Goal: Transaction & Acquisition: Obtain resource

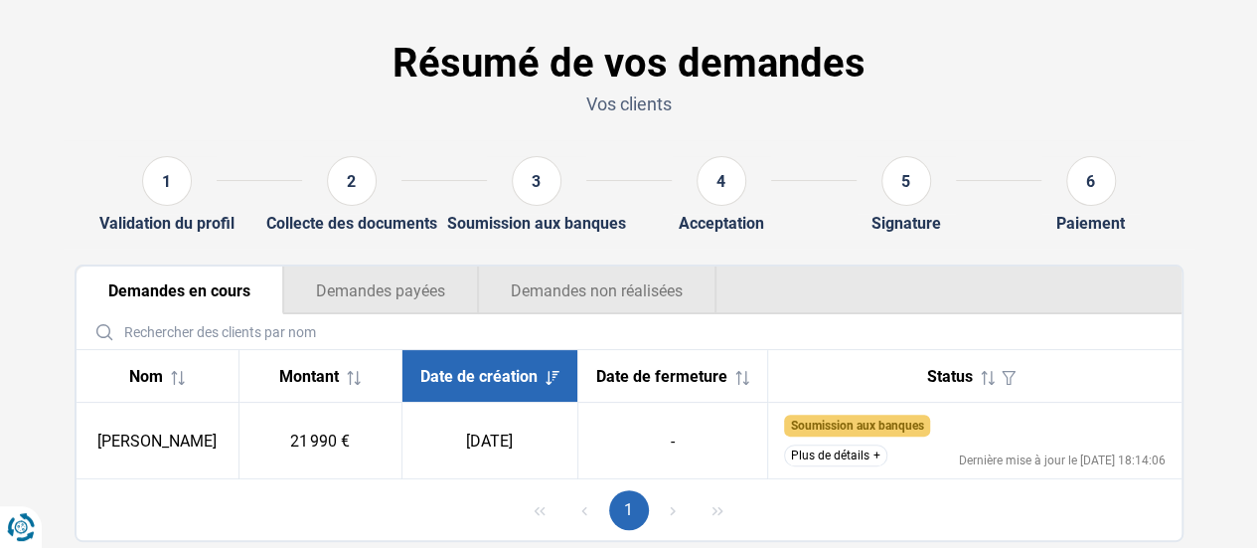
scroll to position [124, 0]
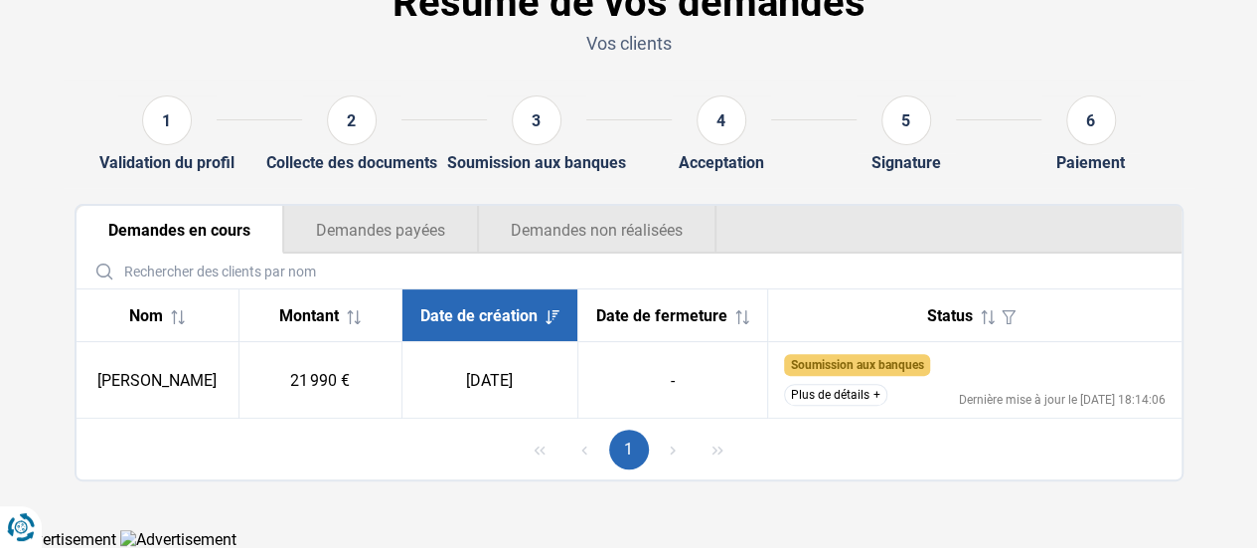
click at [842, 392] on button "Plus de détails" at bounding box center [835, 395] width 103 height 22
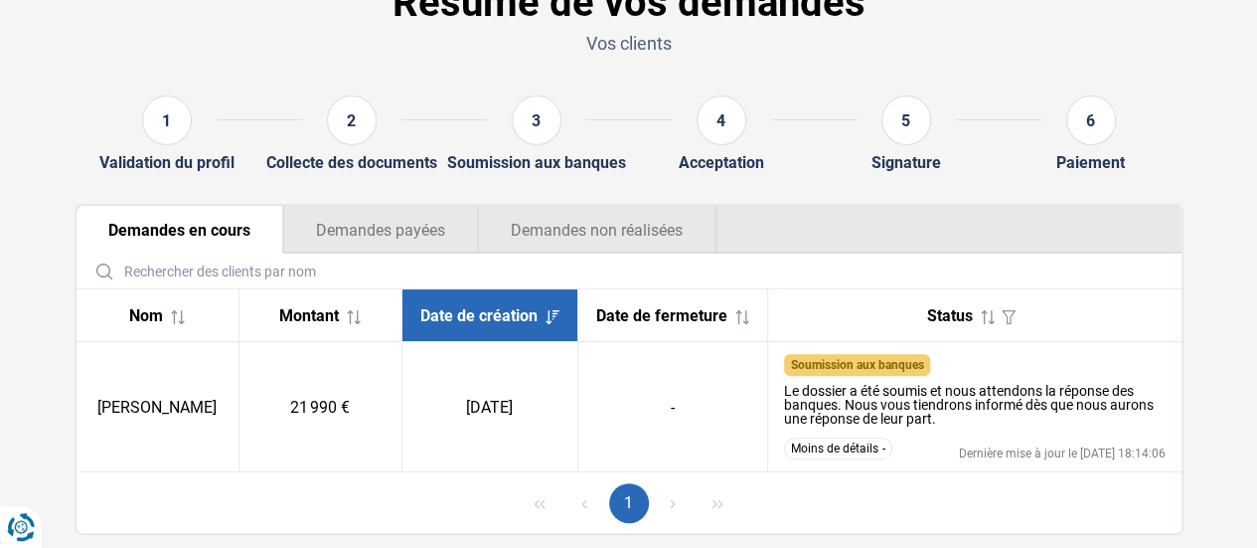
click at [562, 229] on button "Demandes non réalisées" at bounding box center [597, 230] width 238 height 48
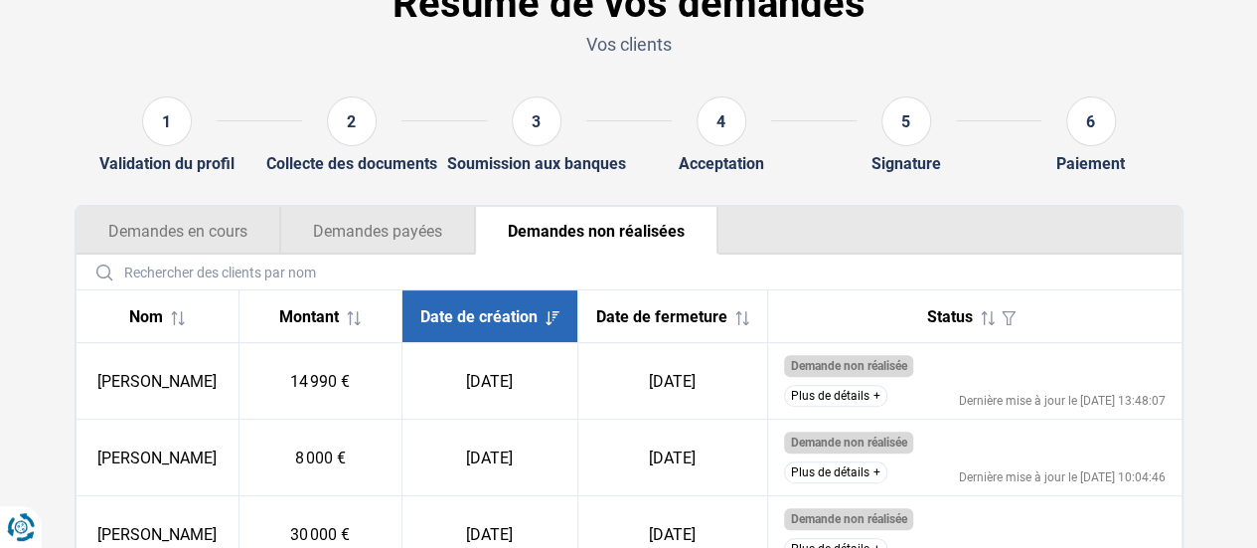
scroll to position [89, 0]
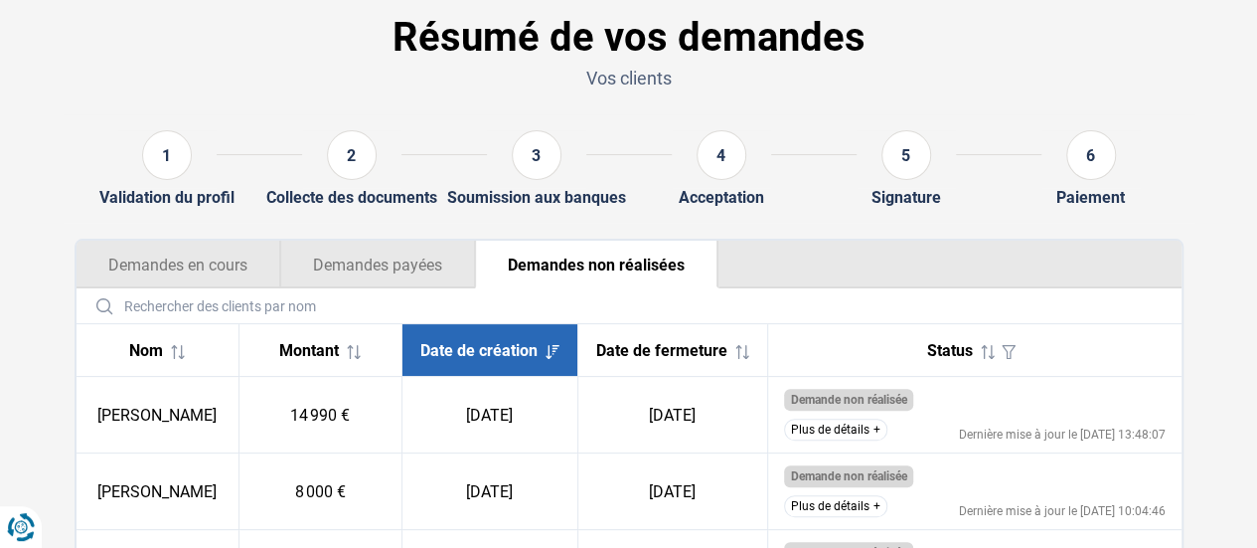
click at [358, 253] on button "Demandes payées" at bounding box center [377, 264] width 195 height 48
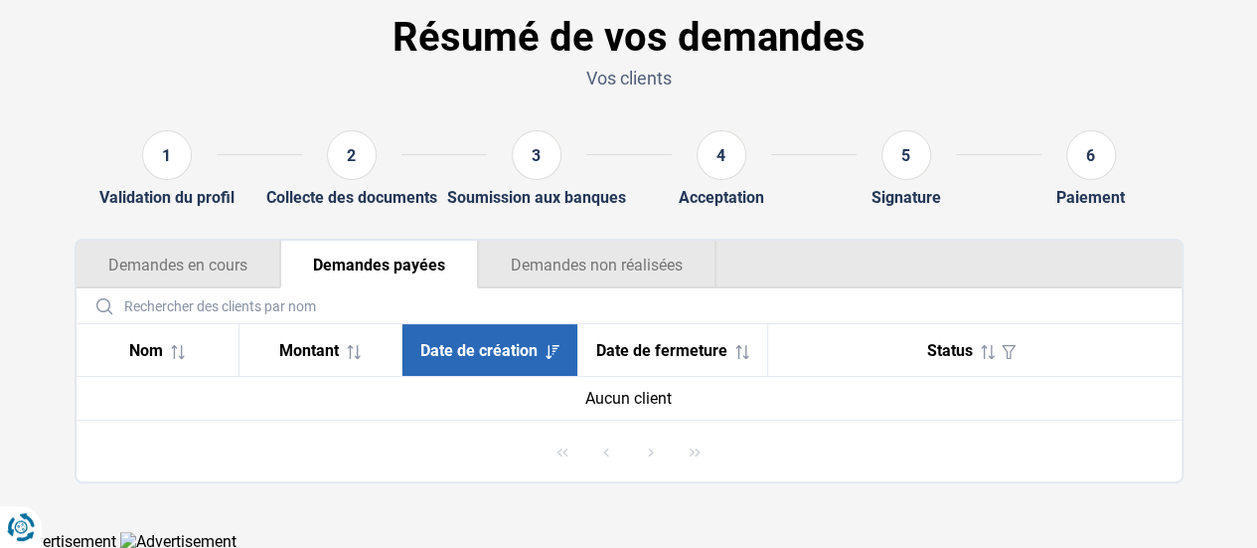
click at [175, 251] on button "Demandes en cours" at bounding box center [179, 264] width 204 height 48
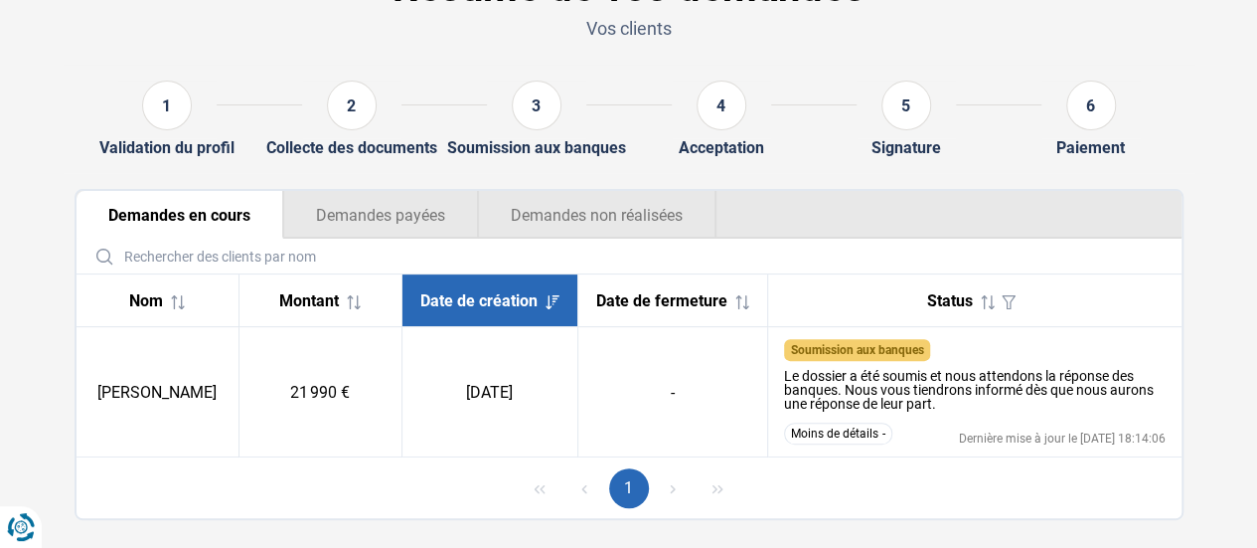
scroll to position [178, 0]
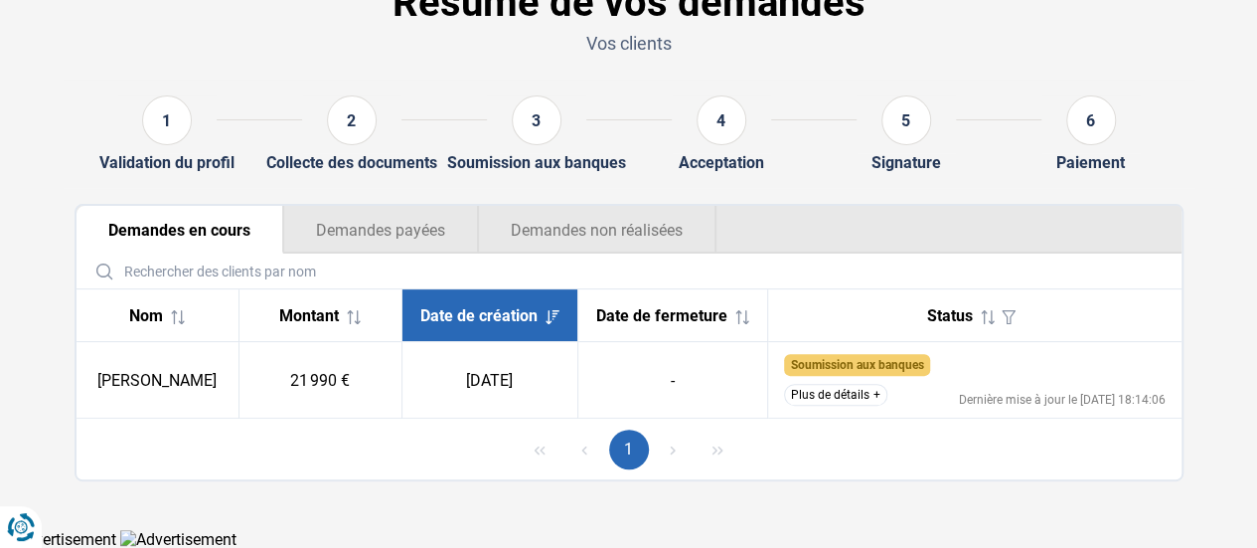
click at [866, 396] on button "Plus de détails" at bounding box center [835, 395] width 103 height 22
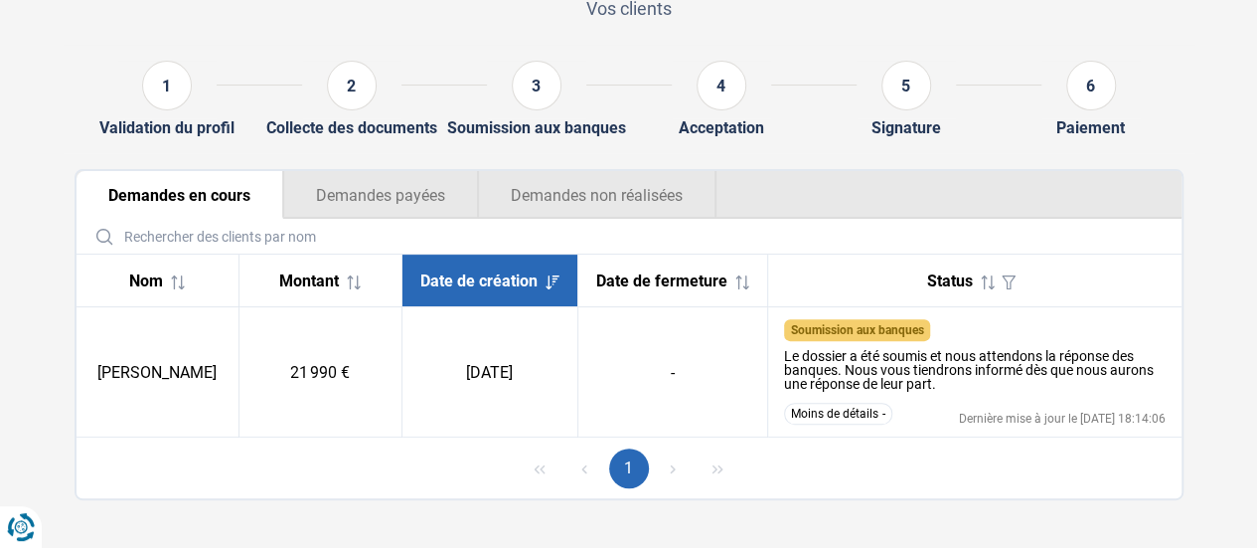
scroll to position [178, 0]
